Goal: Use online tool/utility: Use online tool/utility

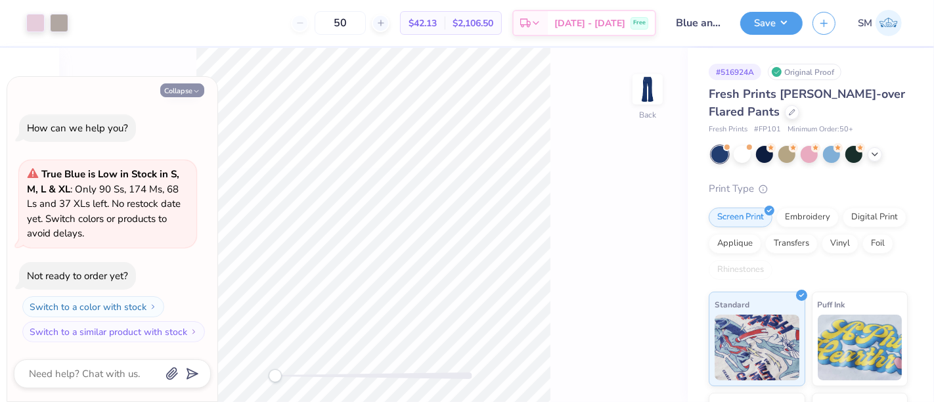
click at [190, 88] on button "Collapse" at bounding box center [182, 90] width 44 height 14
type textarea "x"
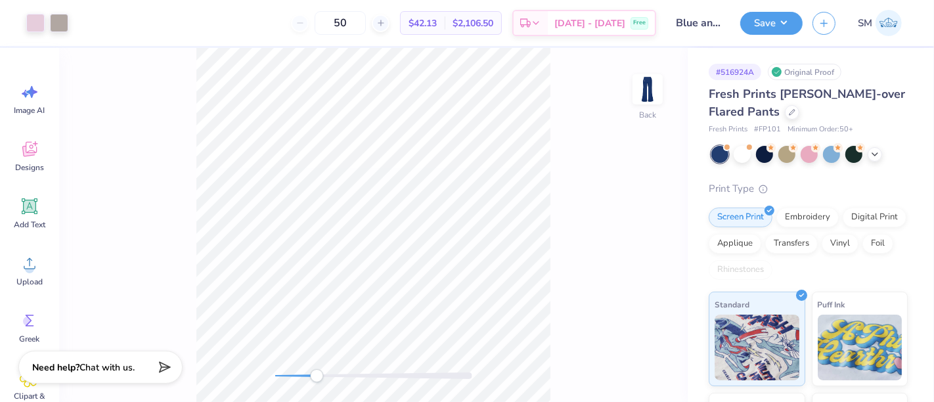
click at [334, 361] on div "Back" at bounding box center [373, 225] width 628 height 354
click at [24, 208] on icon at bounding box center [30, 206] width 12 height 12
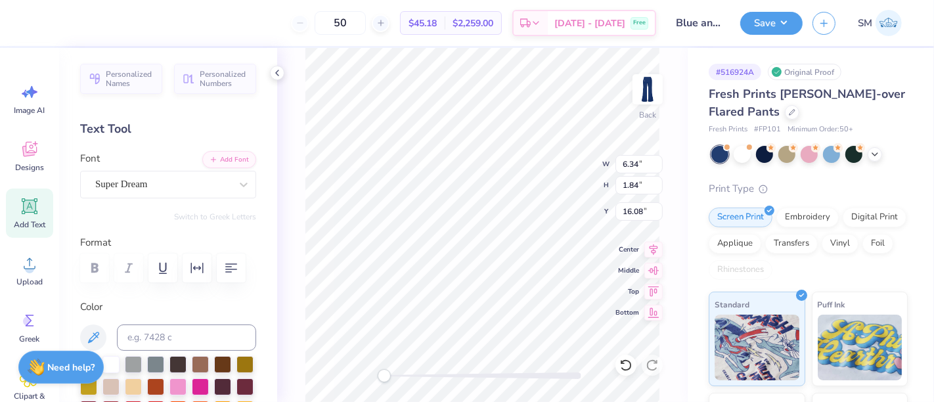
scroll to position [12, 1]
click at [126, 181] on div "Super Dream" at bounding box center [163, 184] width 138 height 20
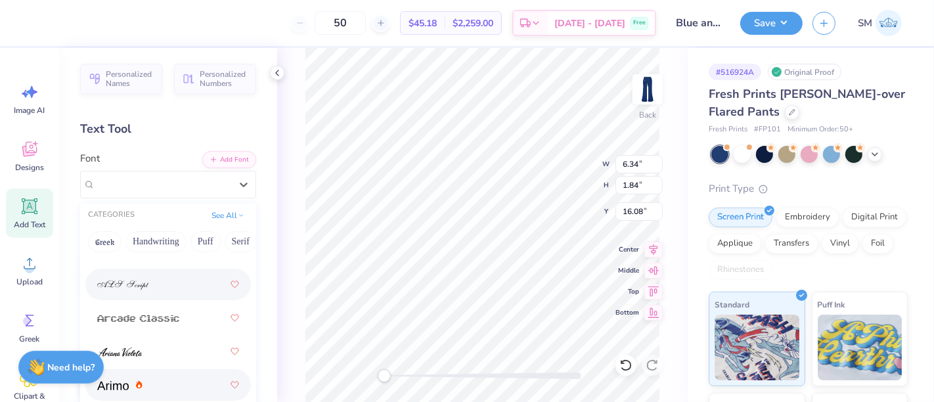
scroll to position [559, 0]
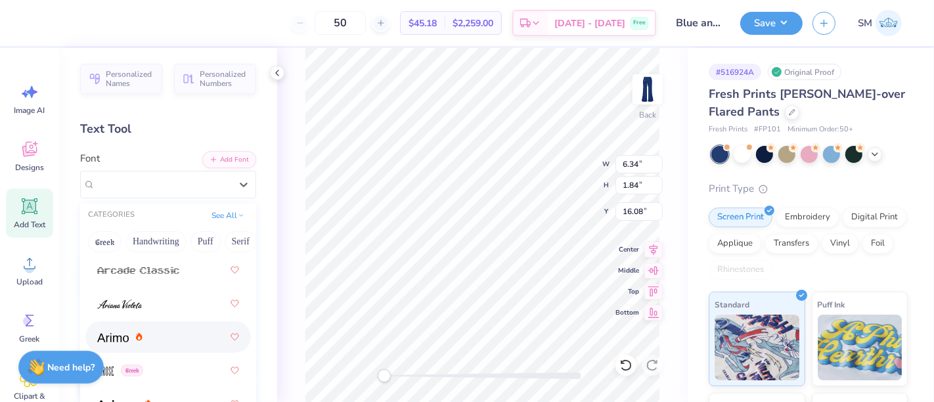
click at [148, 340] on div at bounding box center [168, 337] width 142 height 24
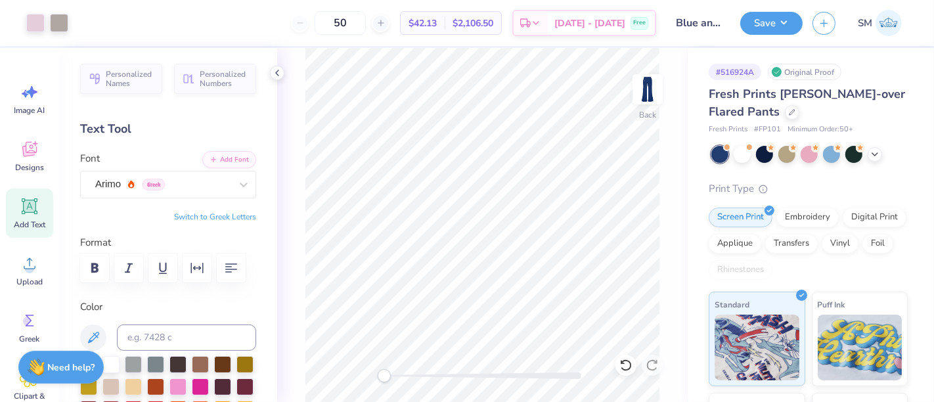
click at [32, 208] on icon at bounding box center [30, 206] width 16 height 16
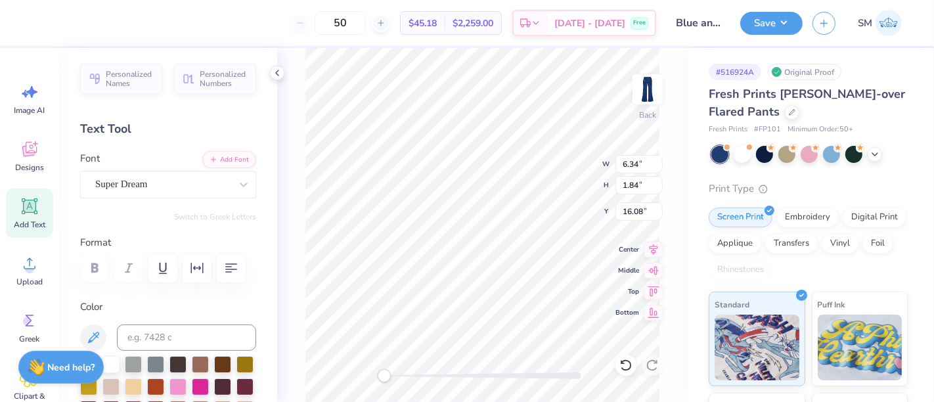
scroll to position [12, 1]
paste textarea
